Goal: Communication & Community: Answer question/provide support

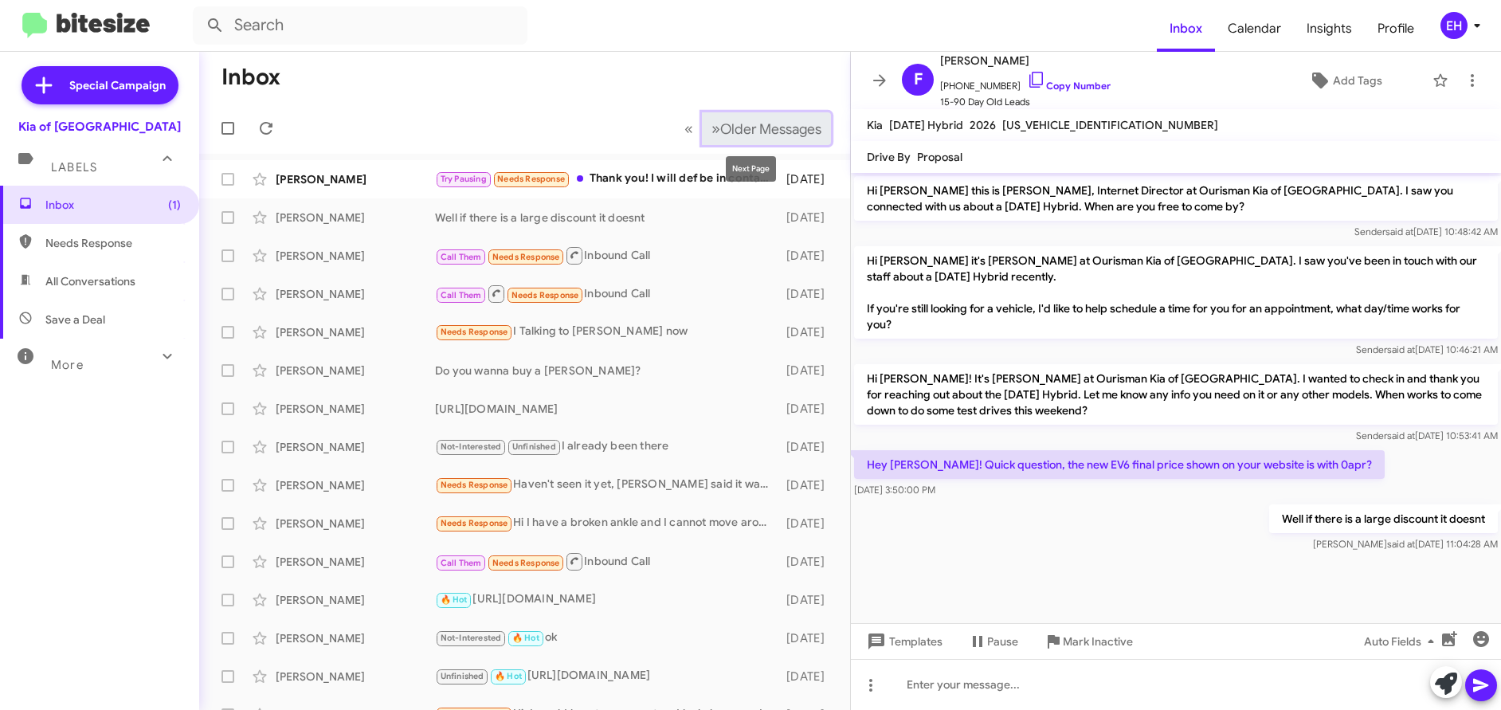
click at [730, 128] on span "Older Messages" at bounding box center [770, 129] width 101 height 18
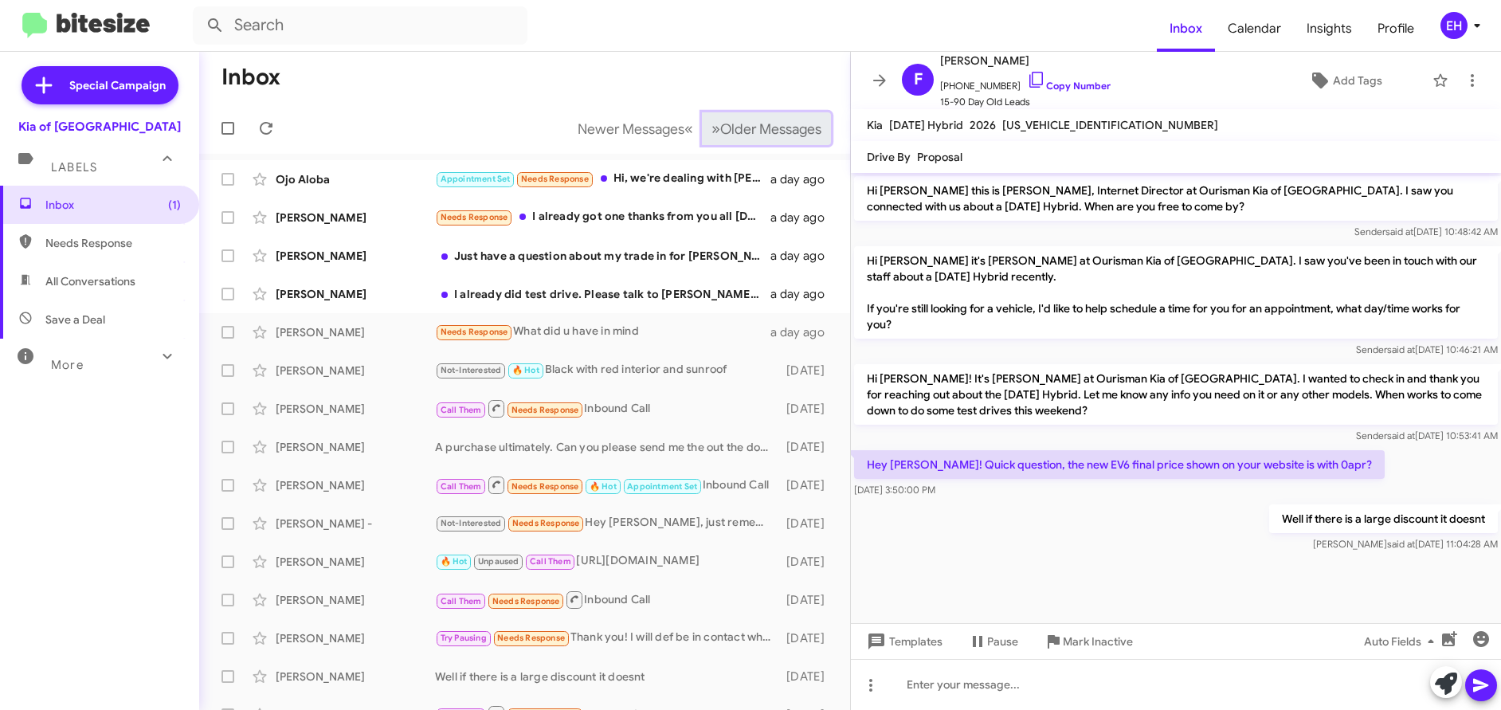
click at [720, 131] on span "Older Messages" at bounding box center [770, 129] width 101 height 18
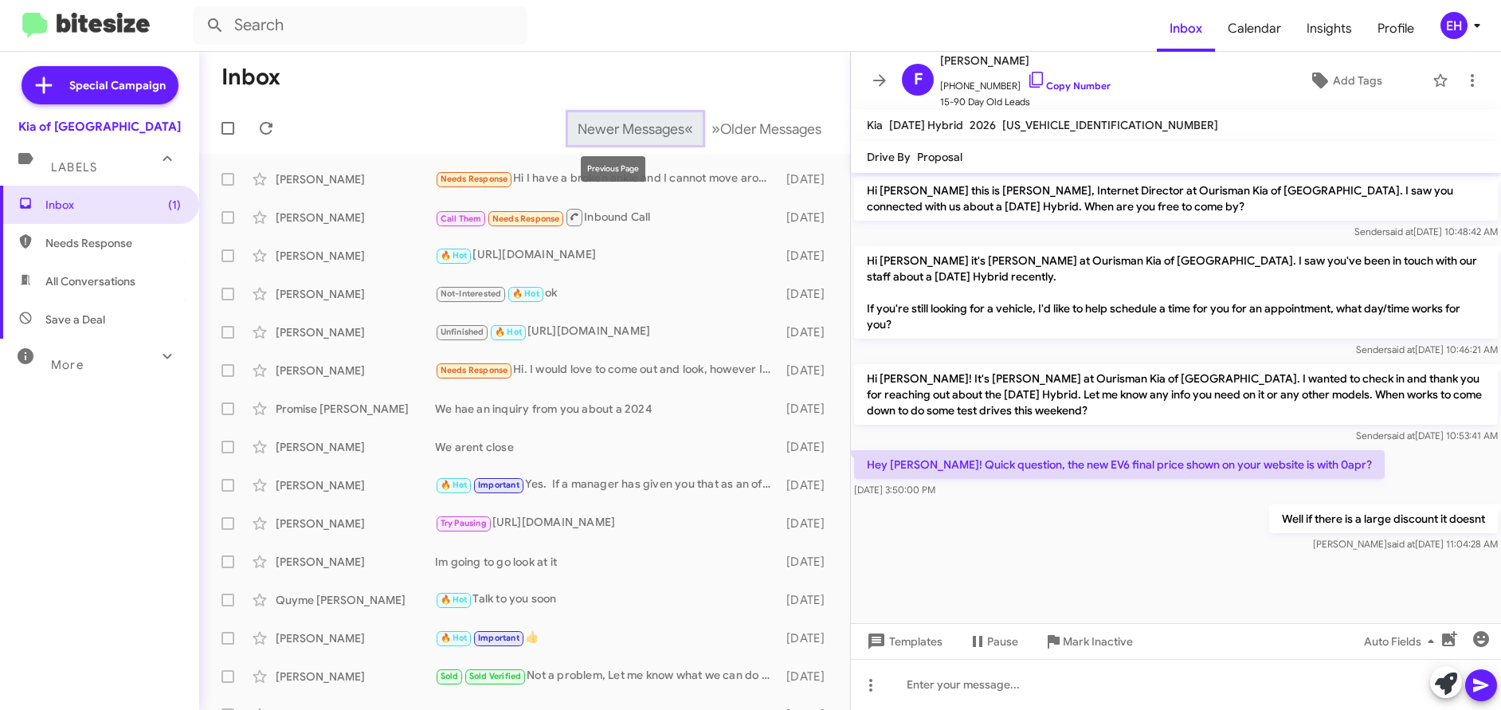
click at [588, 142] on button "Newer Messages « Previous" at bounding box center [635, 128] width 135 height 33
click at [588, 142] on mat-toolbar-row "Newer Messages « Previous » Next Older Messages" at bounding box center [524, 128] width 651 height 51
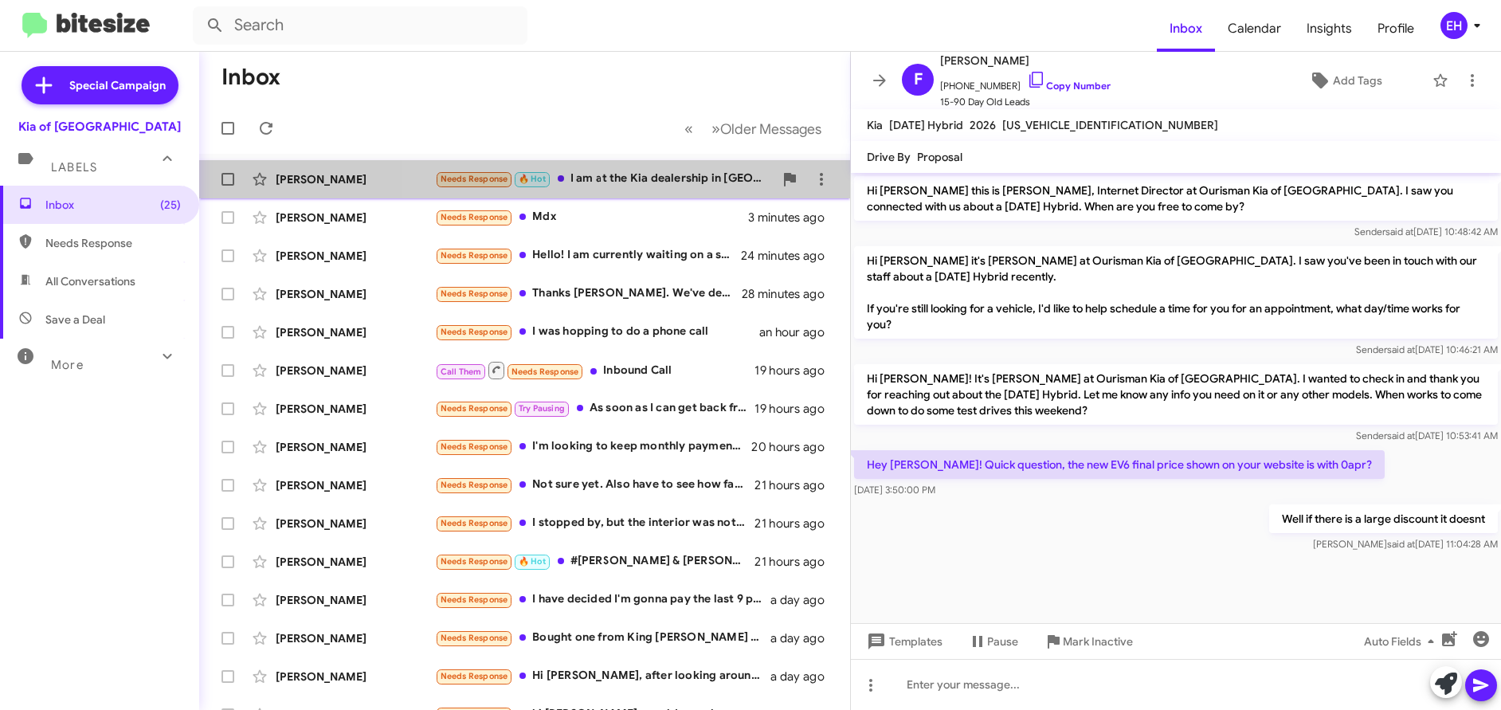
click at [645, 182] on div "Needs Response 🔥 Hot I am at the Kia dealership in [GEOGRAPHIC_DATA]" at bounding box center [604, 179] width 339 height 18
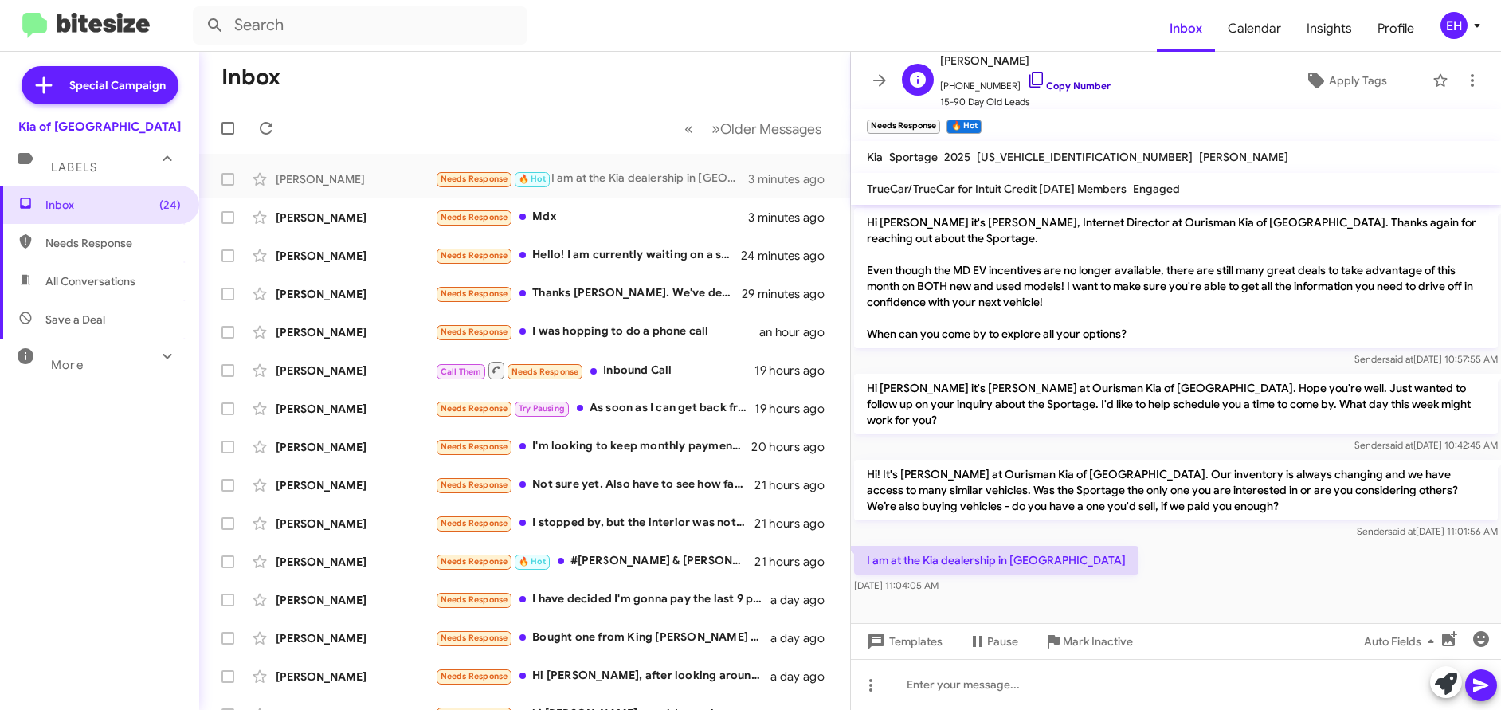
click at [1056, 86] on link "Copy Number" at bounding box center [1069, 86] width 84 height 12
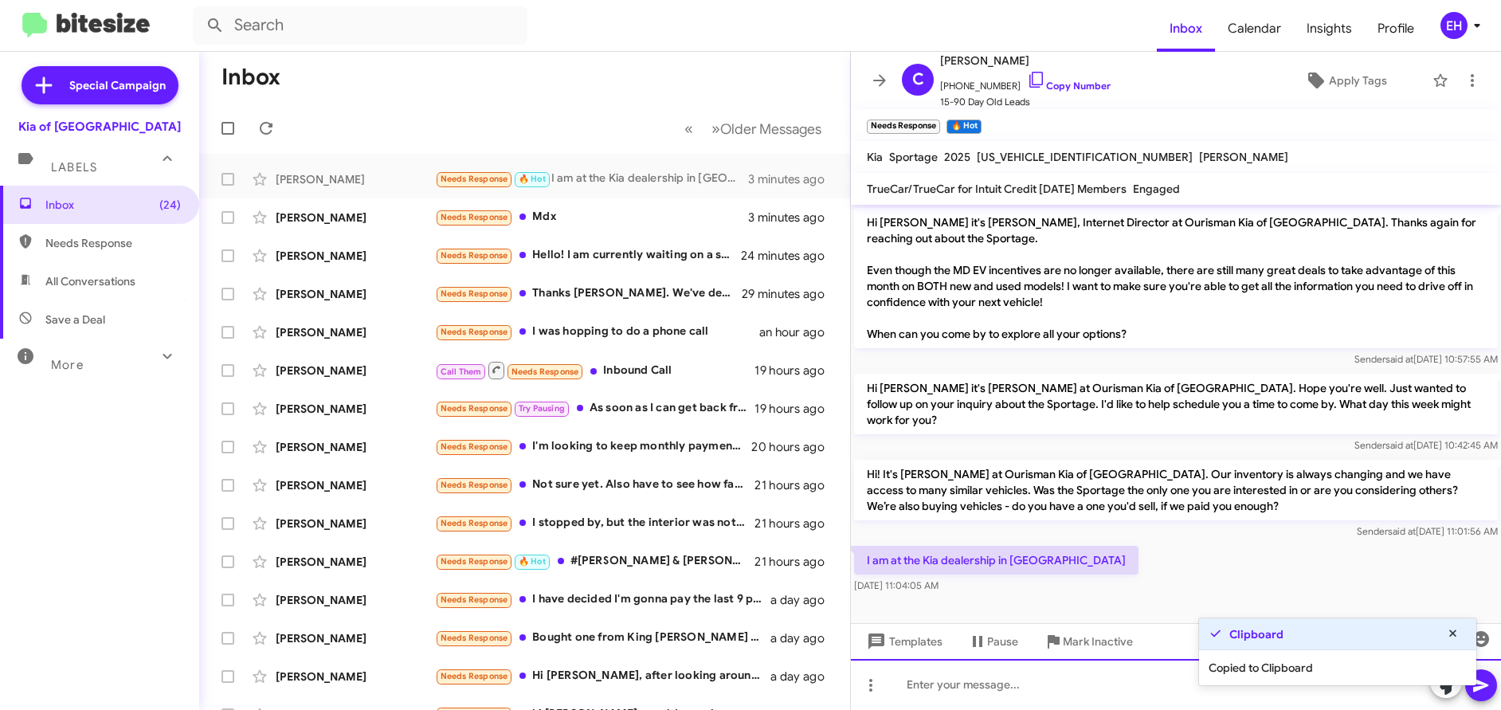
click at [940, 673] on div at bounding box center [1176, 684] width 650 height 51
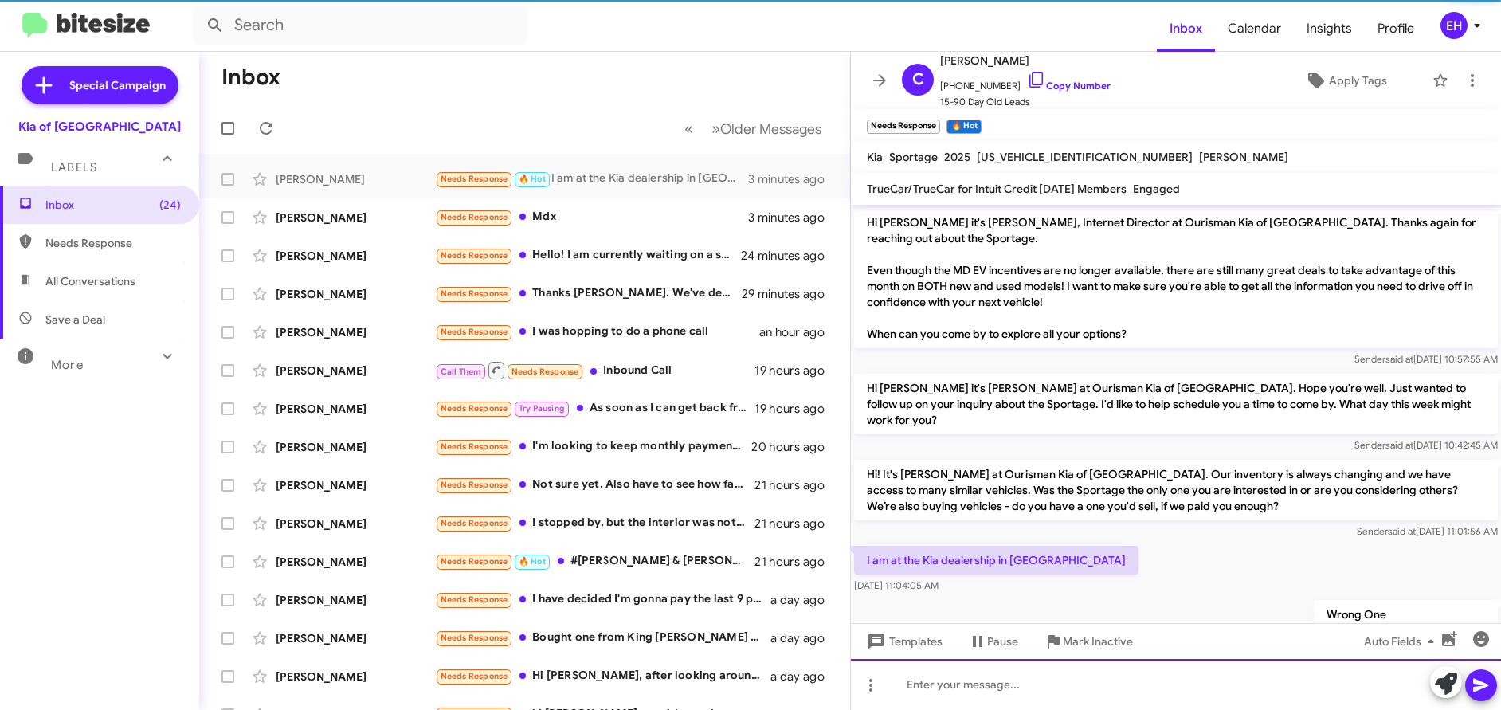
scroll to position [32, 0]
